Goal: Information Seeking & Learning: Learn about a topic

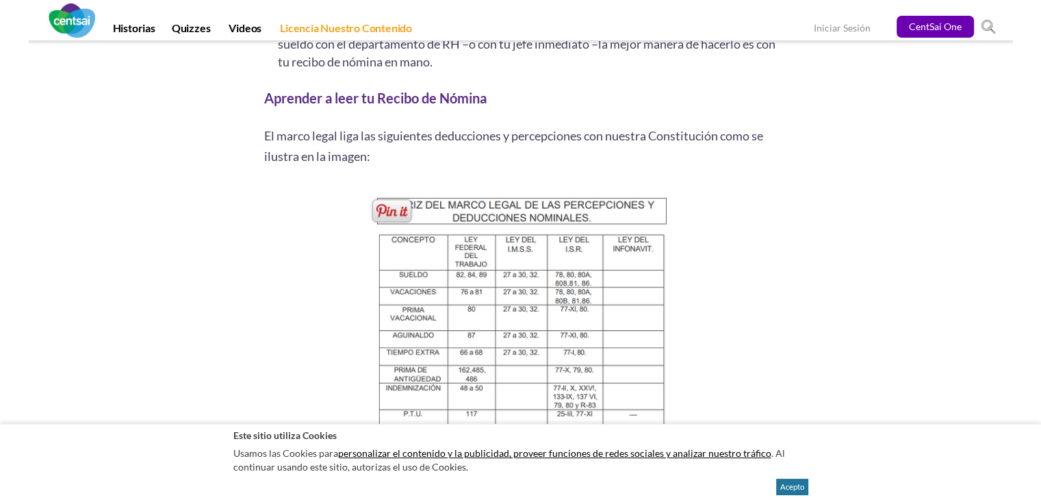
scroll to position [1369, 0]
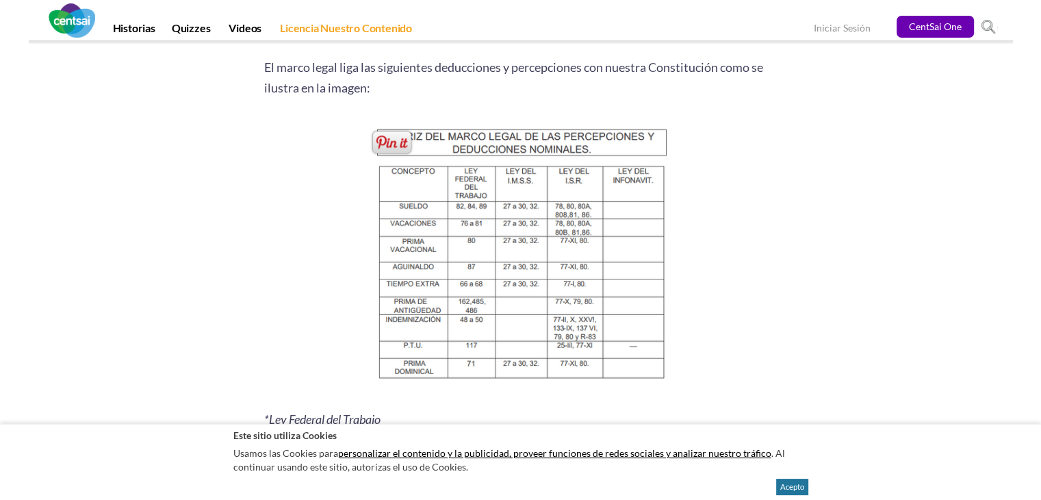
drag, startPoint x: 342, startPoint y: 120, endPoint x: 651, endPoint y: 331, distance: 373.7
click at [651, 331] on p at bounding box center [520, 253] width 513 height 276
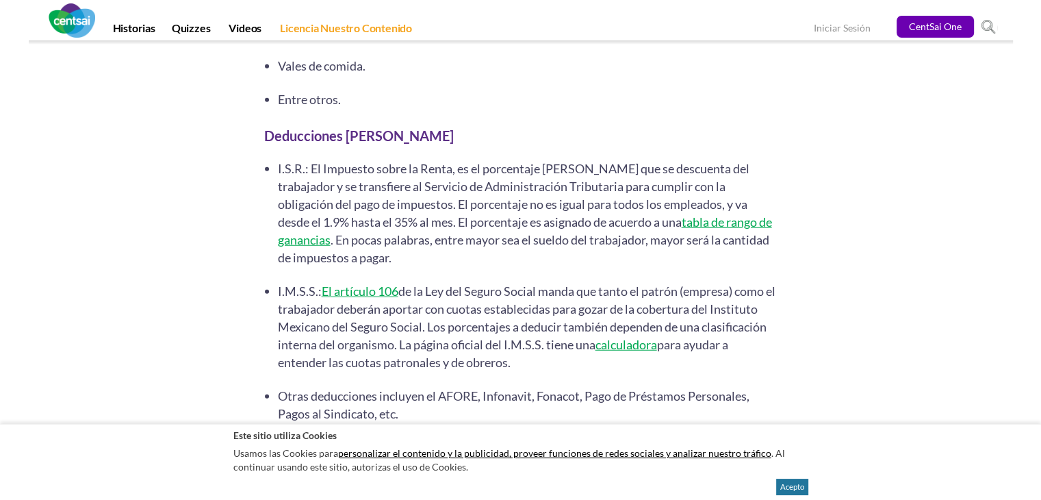
scroll to position [3638, 0]
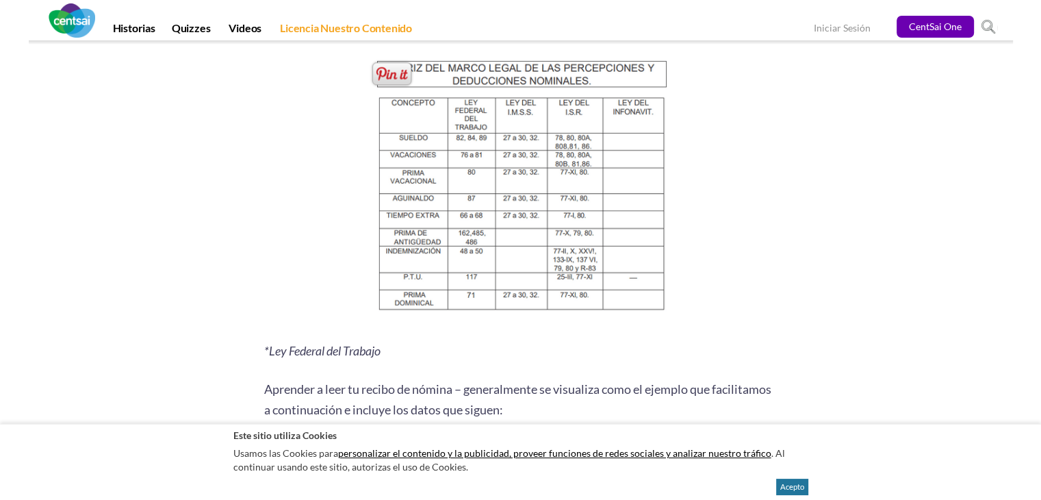
scroll to position [1779, 0]
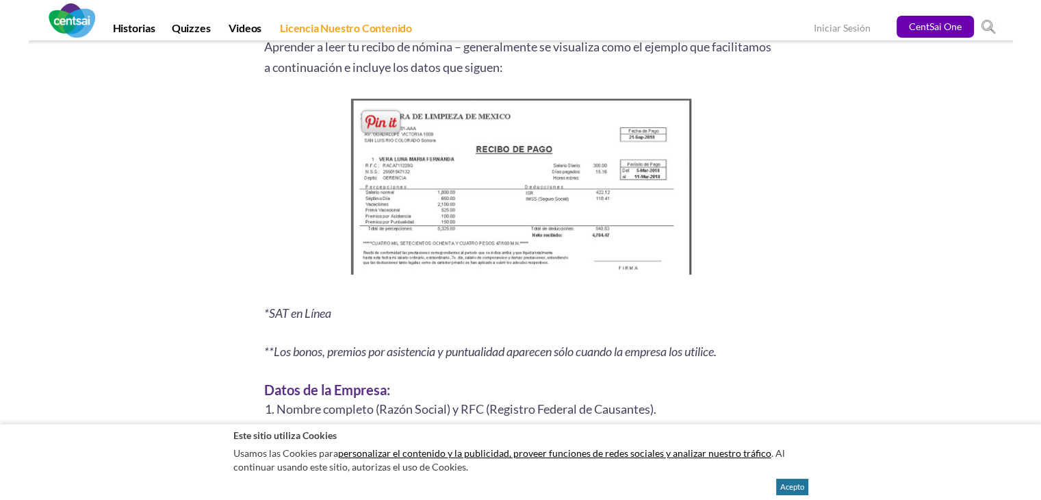
click at [550, 256] on img at bounding box center [520, 189] width 351 height 191
click at [391, 132] on span at bounding box center [381, 121] width 44 height 28
